Goal: Information Seeking & Learning: Learn about a topic

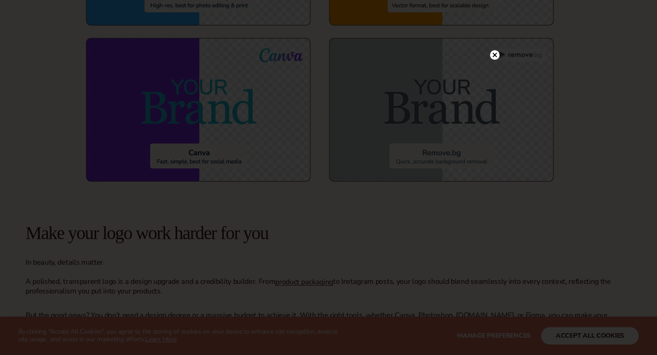
scroll to position [3400, 0]
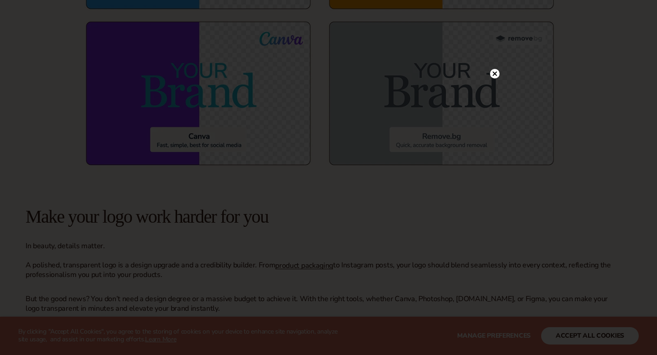
click at [495, 74] on icon at bounding box center [495, 73] width 5 height 5
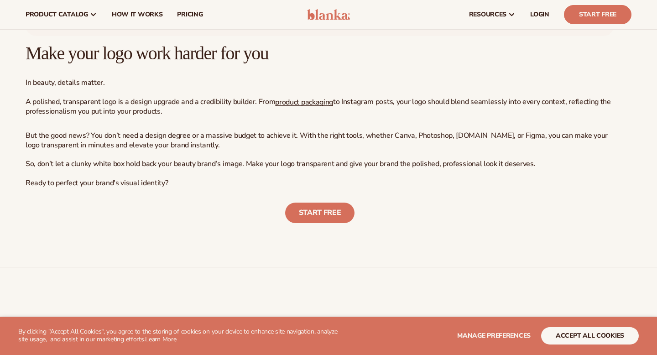
scroll to position [3557, 0]
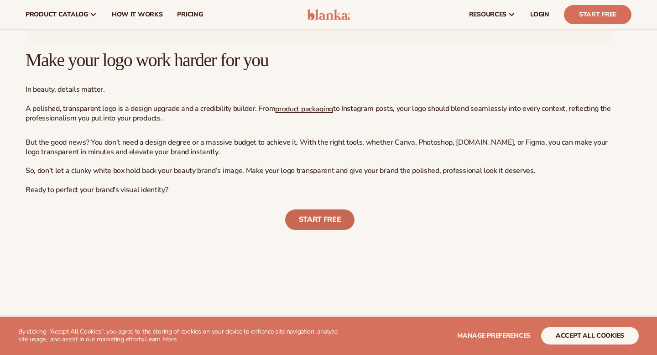
click at [322, 225] on link "START FREE" at bounding box center [320, 219] width 70 height 21
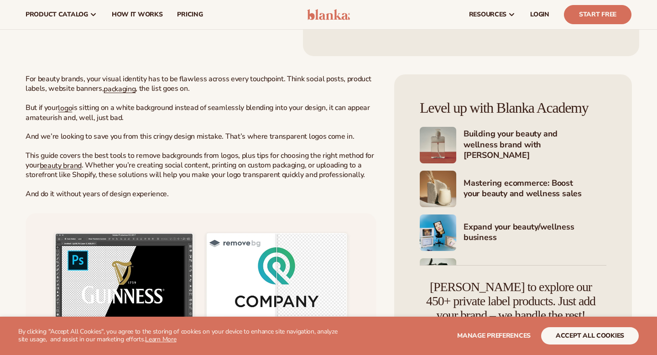
scroll to position [292, 0]
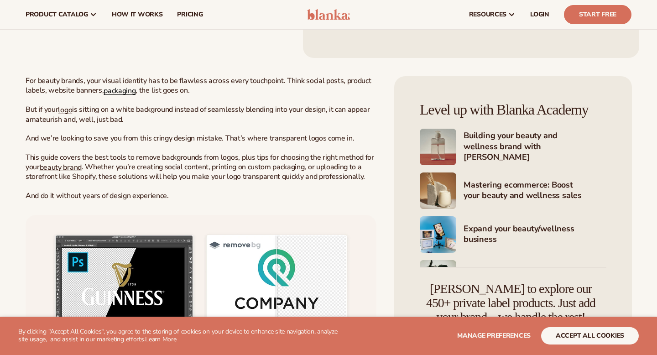
click at [124, 93] on span "packaging" at bounding box center [120, 91] width 32 height 10
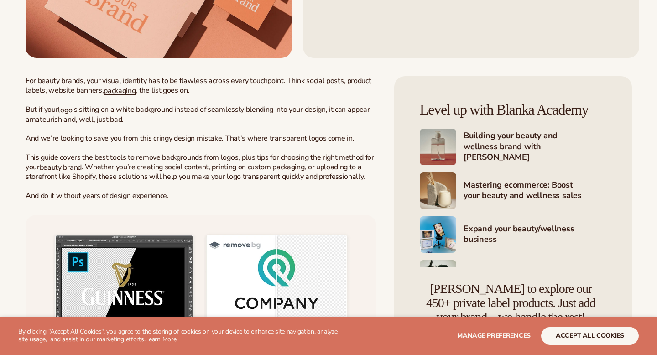
scroll to position [292, 0]
click at [72, 109] on span "logo" at bounding box center [65, 110] width 14 height 10
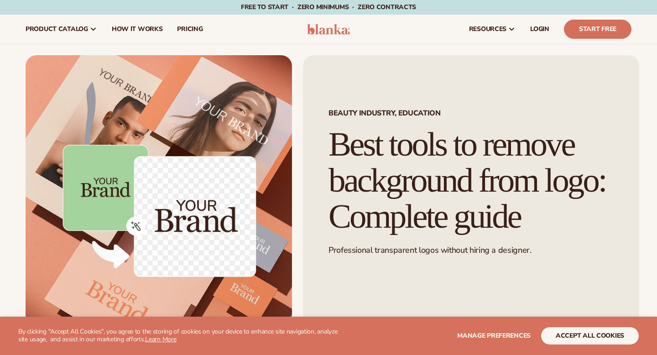
scroll to position [292, 0]
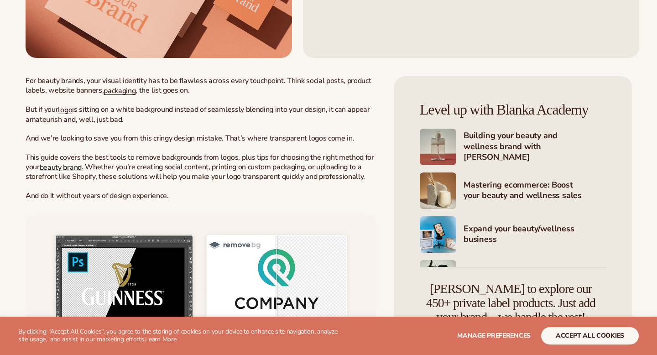
click at [57, 170] on span "beauty brand" at bounding box center [61, 167] width 42 height 10
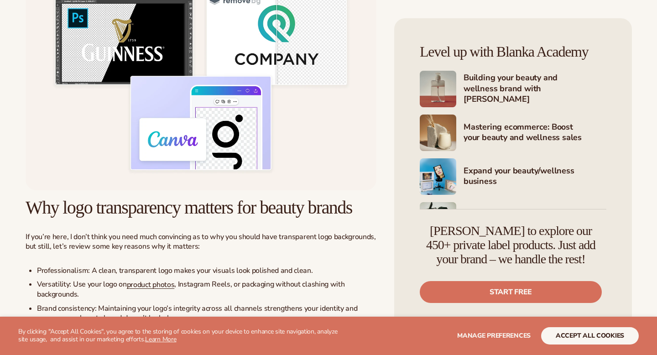
scroll to position [546, 0]
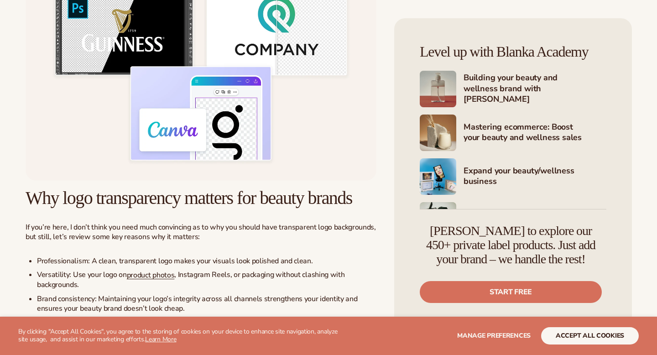
click at [173, 96] on img at bounding box center [201, 70] width 351 height 219
click at [177, 52] on img at bounding box center [201, 70] width 351 height 219
click at [194, 81] on img at bounding box center [201, 70] width 351 height 219
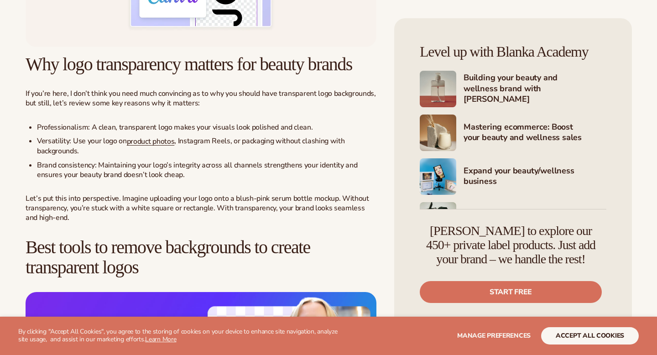
scroll to position [746, 0]
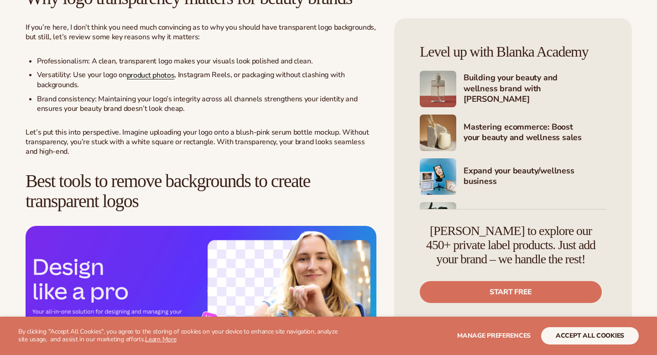
click at [152, 80] on span "product photos" at bounding box center [151, 75] width 48 height 10
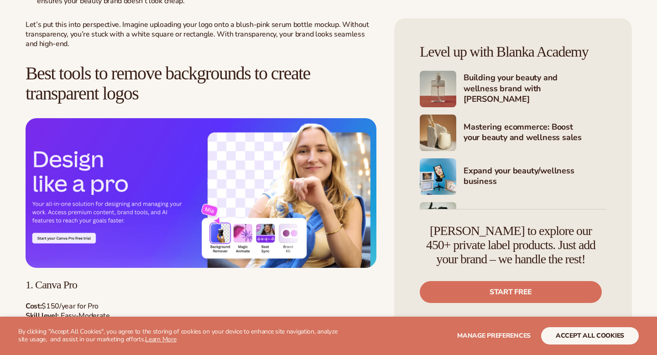
scroll to position [941, 0]
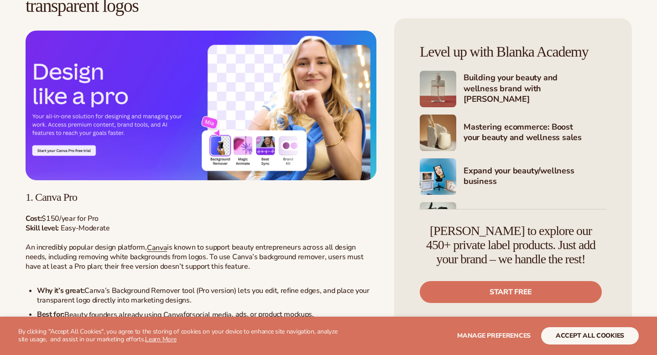
click at [126, 104] on img at bounding box center [201, 106] width 351 height 150
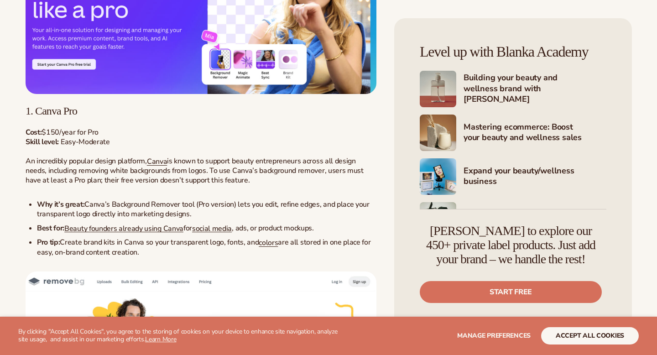
scroll to position [1051, 0]
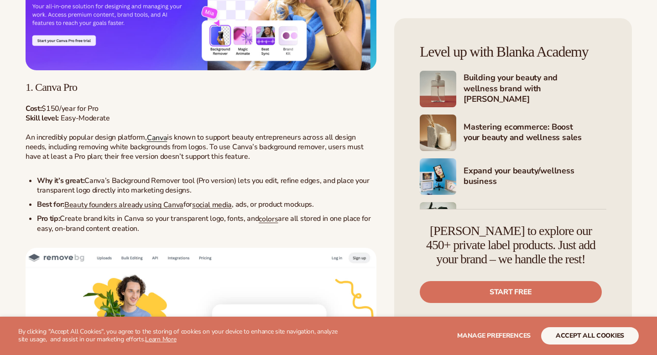
click at [161, 143] on span "Canva" at bounding box center [157, 138] width 20 height 10
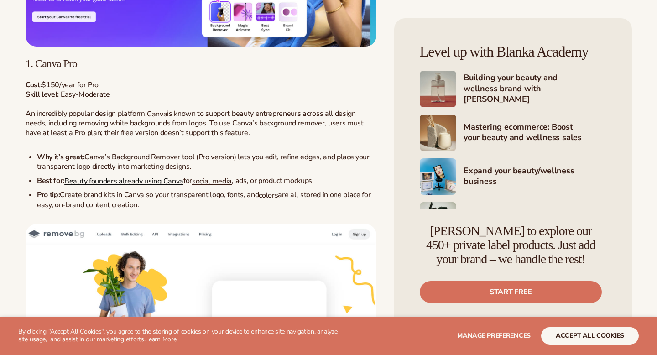
click at [129, 186] on span "Beauty founders already using Canva" at bounding box center [123, 181] width 119 height 10
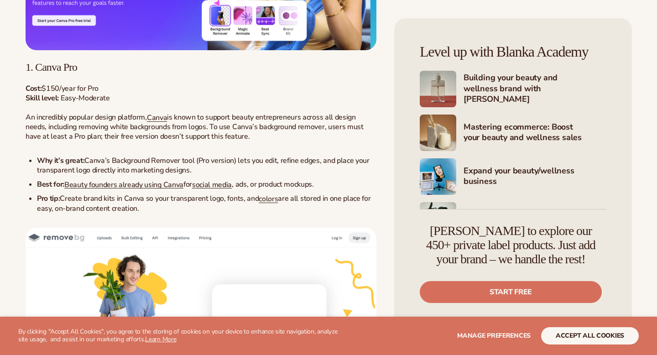
scroll to position [1074, 0]
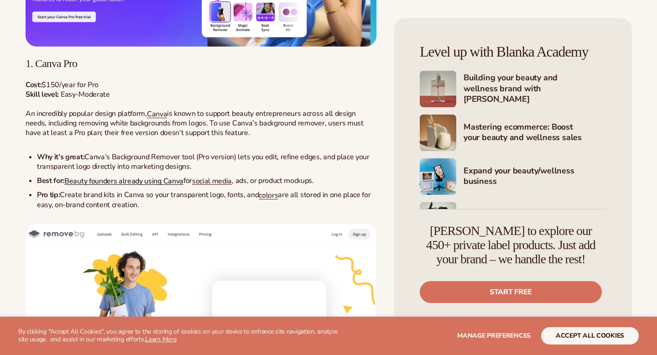
click at [176, 186] on span "Beauty founders already using Canva" at bounding box center [123, 181] width 119 height 10
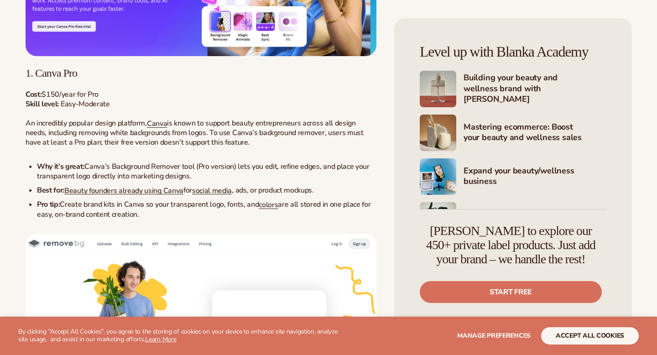
scroll to position [1074, 0]
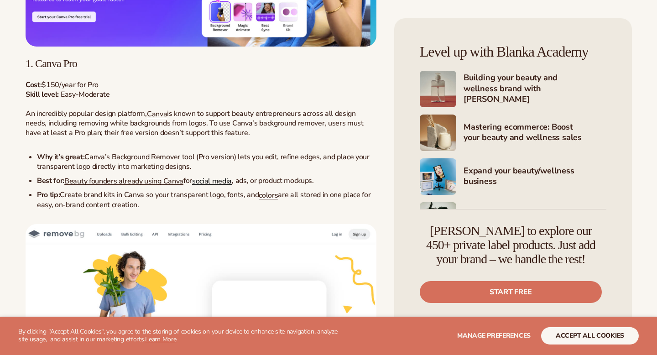
click at [218, 186] on span "social media" at bounding box center [212, 181] width 40 height 10
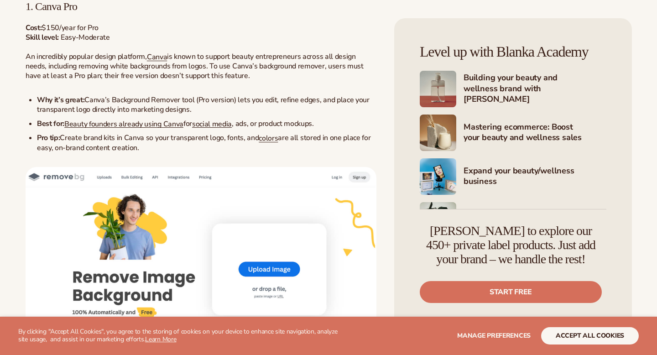
scroll to position [1160, 0]
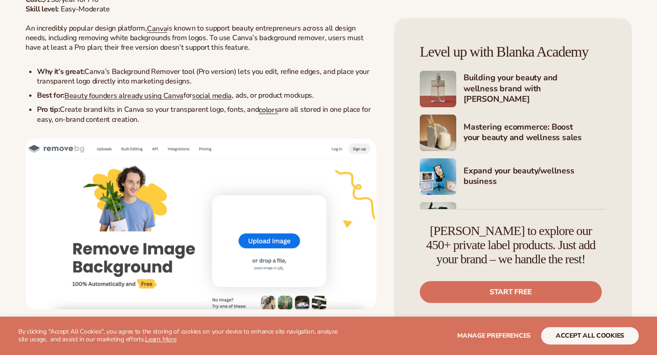
click at [266, 115] on span "colors" at bounding box center [268, 110] width 19 height 10
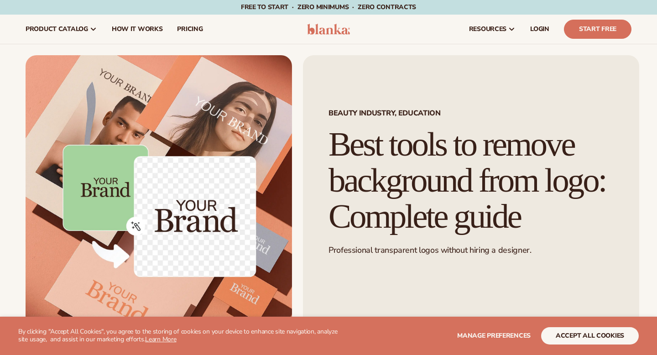
scroll to position [1160, 0]
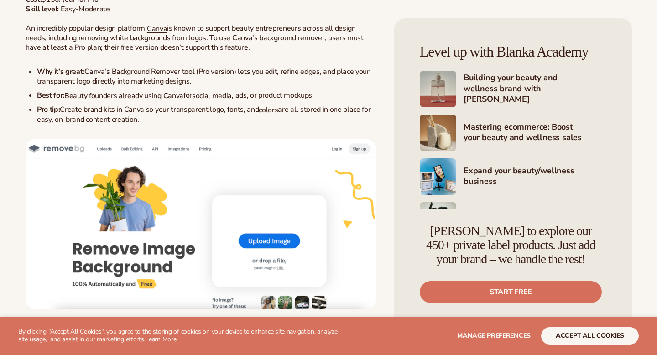
click at [132, 178] on img at bounding box center [201, 224] width 351 height 170
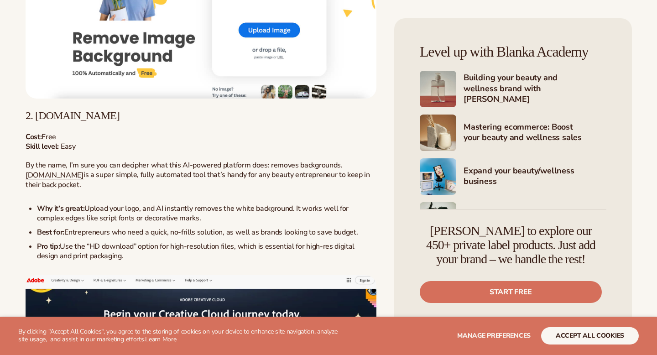
scroll to position [1463, 0]
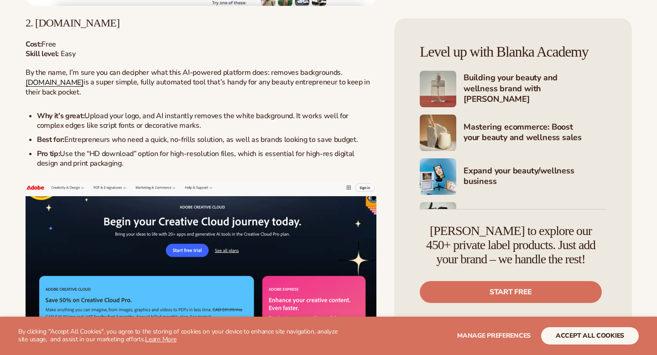
click at [52, 88] on span "[DOMAIN_NAME]" at bounding box center [55, 83] width 58 height 10
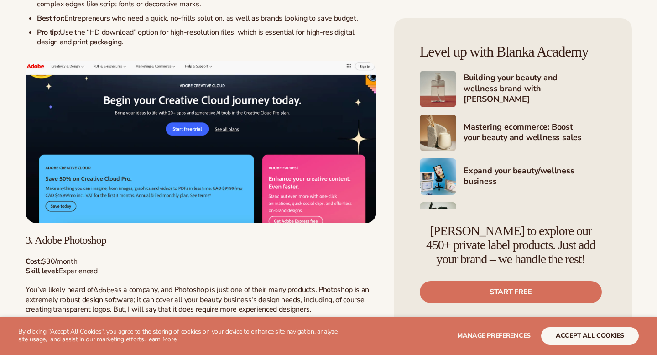
scroll to position [1597, 0]
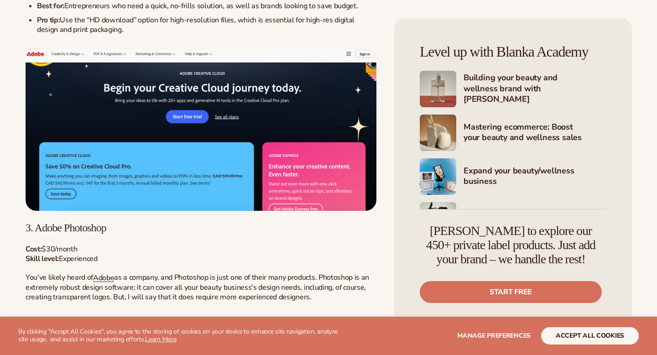
click at [199, 162] on img at bounding box center [201, 130] width 351 height 162
click at [223, 160] on img at bounding box center [201, 130] width 351 height 162
click at [218, 158] on img at bounding box center [201, 130] width 351 height 162
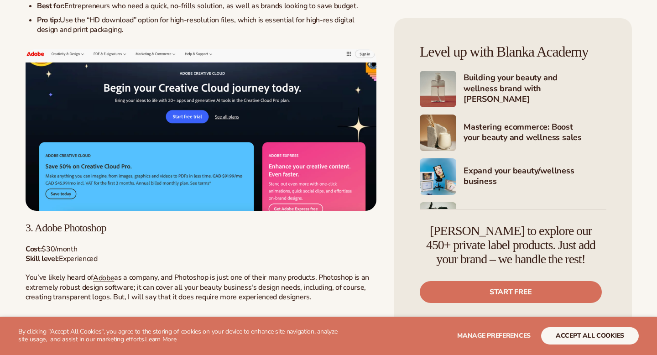
click at [279, 181] on img at bounding box center [201, 130] width 351 height 162
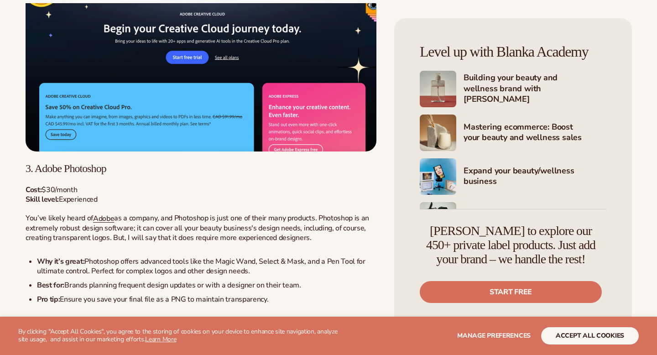
scroll to position [1663, 0]
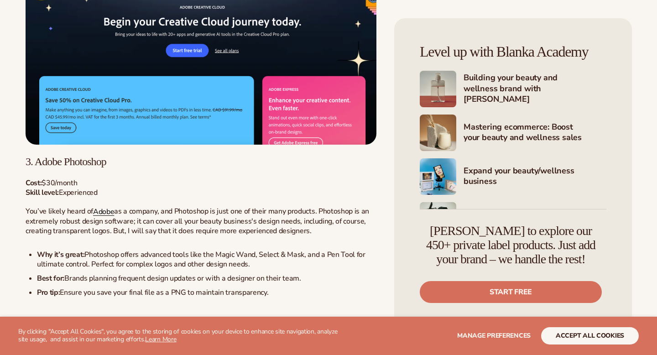
click at [103, 217] on span "Adobe" at bounding box center [103, 212] width 21 height 10
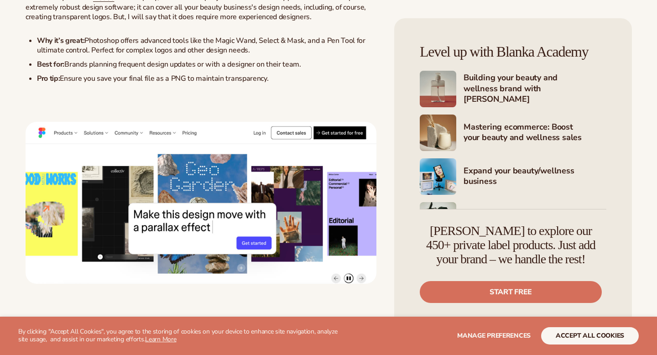
scroll to position [2023, 0]
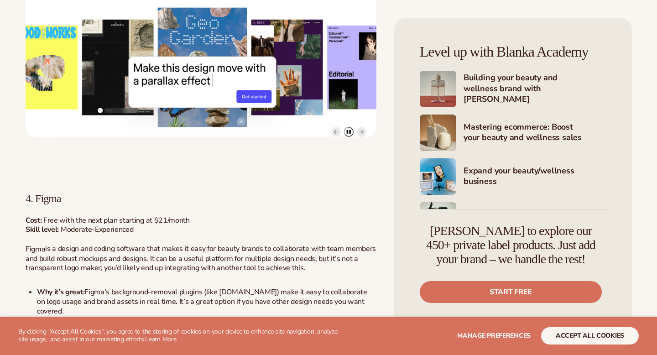
click at [224, 108] on img at bounding box center [201, 56] width 351 height 162
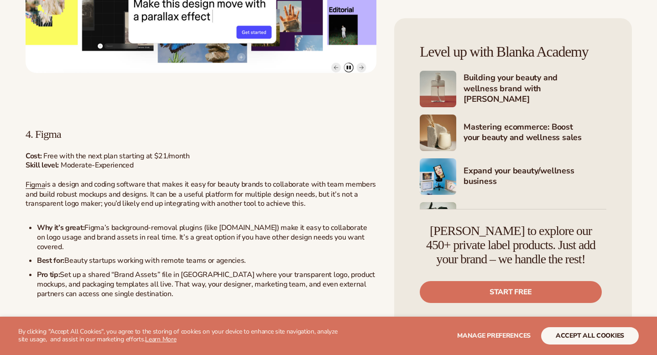
scroll to position [2127, 0]
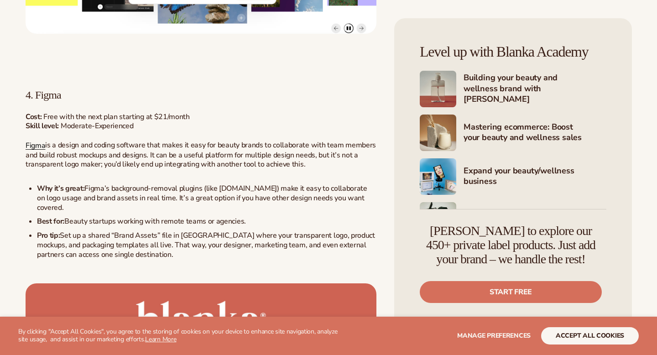
click at [32, 151] on span "Figma" at bounding box center [36, 146] width 20 height 10
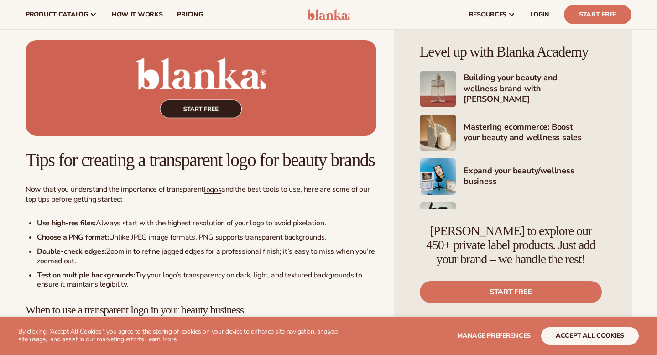
scroll to position [2294, 0]
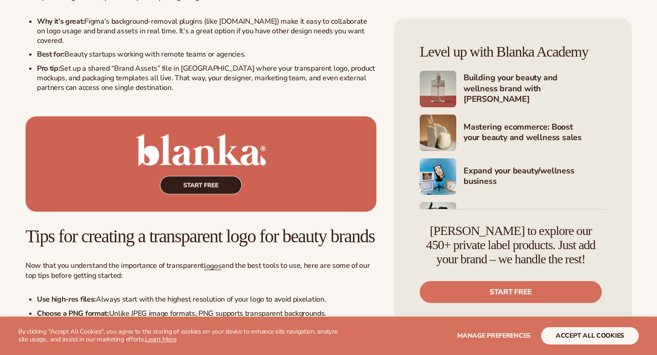
click at [203, 75] on ul "Why it’s great : Figma’s background-removal plugins (like Remove.bg) make it ea…" at bounding box center [201, 59] width 351 height 85
click at [190, 150] on img at bounding box center [201, 163] width 351 height 95
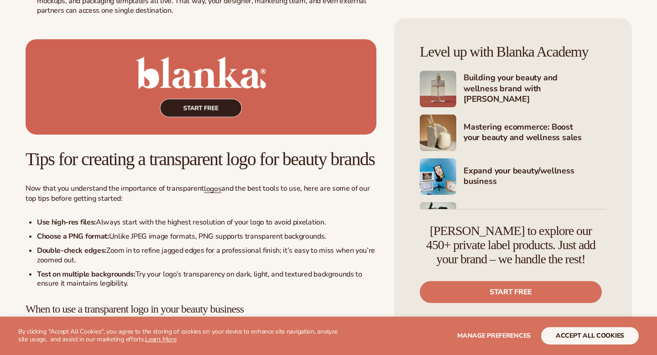
scroll to position [2392, 0]
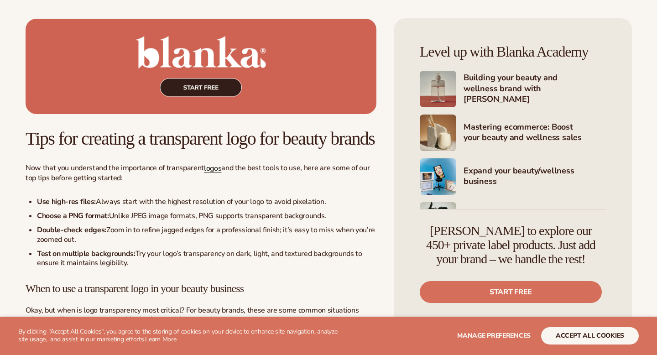
click at [211, 173] on span "logos" at bounding box center [212, 168] width 17 height 10
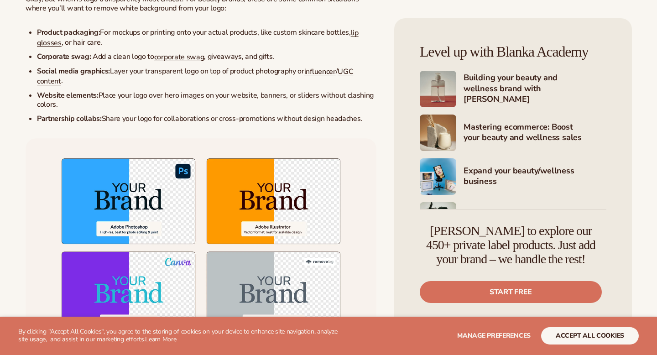
scroll to position [2835, 0]
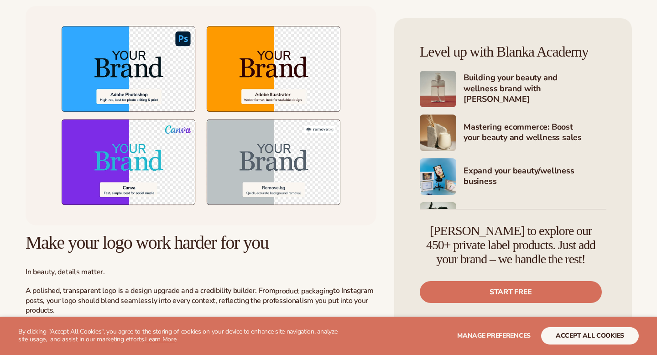
click at [156, 154] on img at bounding box center [201, 115] width 351 height 219
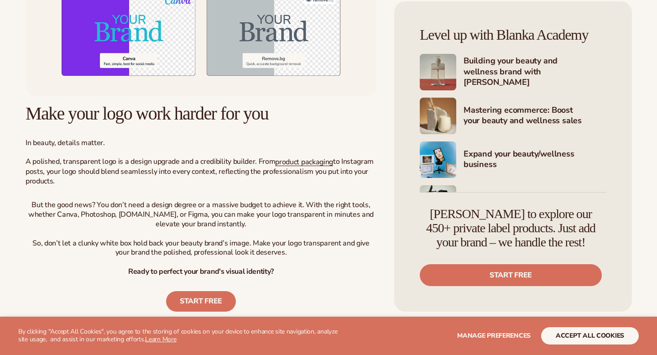
scroll to position [3003, 0]
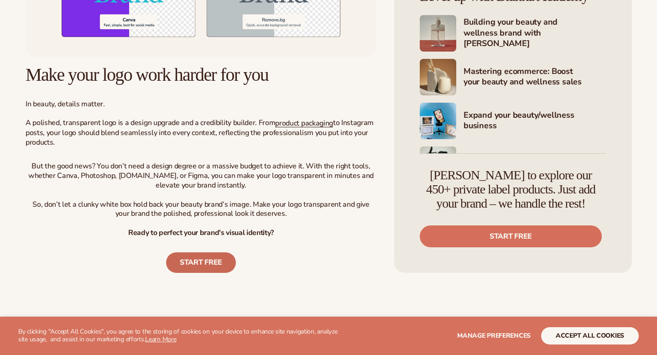
click at [196, 273] on link "START FREE" at bounding box center [201, 262] width 70 height 21
